Goal: Task Accomplishment & Management: Use online tool/utility

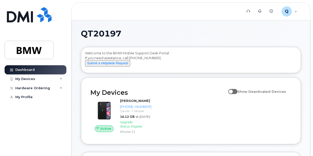
click at [236, 94] on span at bounding box center [232, 91] width 9 height 5
click at [233, 91] on input "Show Deactivated Devices" at bounding box center [230, 89] width 4 height 4
checkbox input "true"
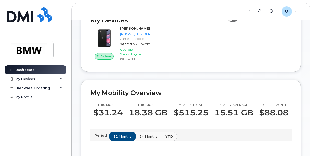
scroll to position [77, 0]
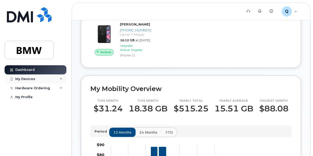
click at [60, 79] on icon at bounding box center [61, 79] width 3 height 3
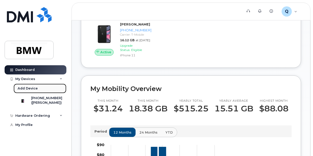
click at [28, 87] on div "Add Device" at bounding box center [28, 88] width 20 height 5
